Goal: Transaction & Acquisition: Purchase product/service

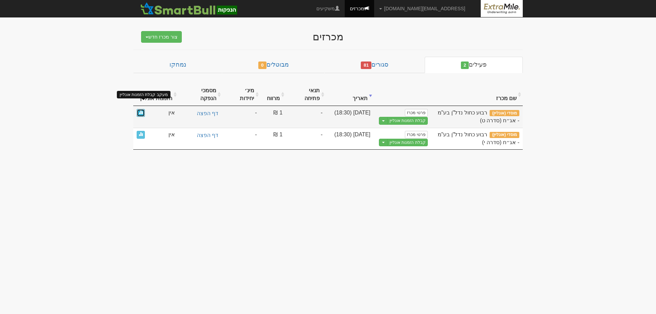
click at [142, 110] on span at bounding box center [141, 112] width 4 height 4
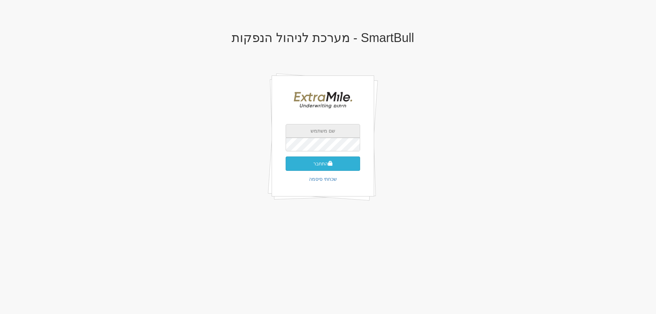
type input "[EMAIL_ADDRESS][DOMAIN_NAME]"
click at [324, 162] on button "התחבר" at bounding box center [323, 164] width 75 height 14
type input "788973"
click at [321, 168] on button "התחבר" at bounding box center [323, 174] width 75 height 14
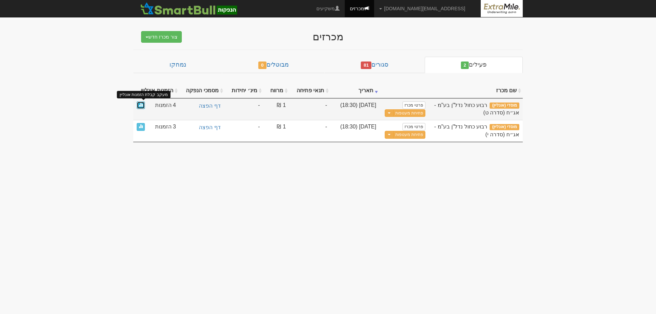
click at [141, 105] on span at bounding box center [141, 105] width 4 height 4
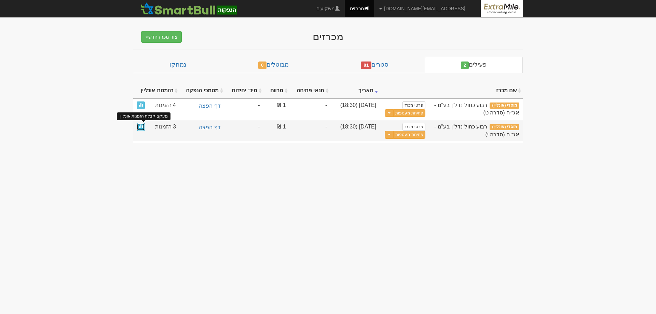
click at [141, 127] on span at bounding box center [141, 126] width 4 height 4
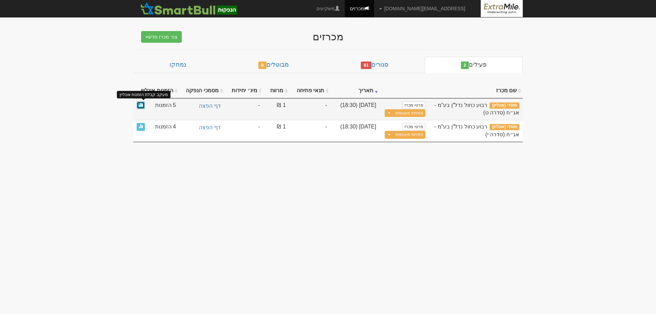
click at [141, 106] on span at bounding box center [141, 105] width 4 height 4
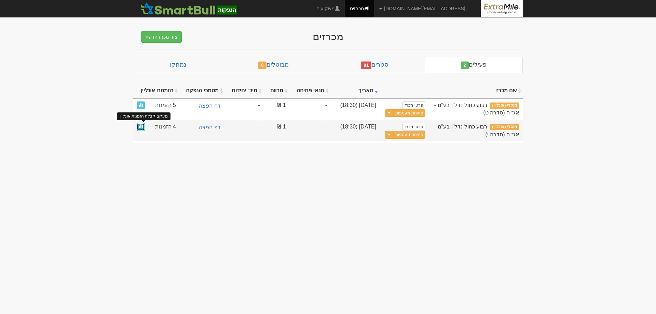
click at [142, 126] on span at bounding box center [141, 126] width 4 height 4
